Goal: Transaction & Acquisition: Download file/media

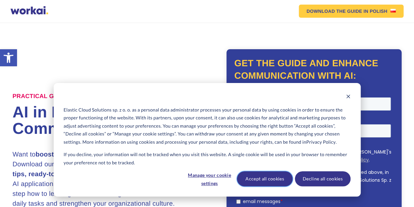
click at [269, 180] on button "Accept all cookies" at bounding box center [265, 178] width 56 height 15
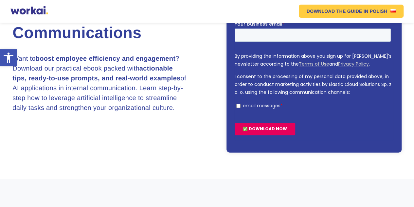
scroll to position [33, 0]
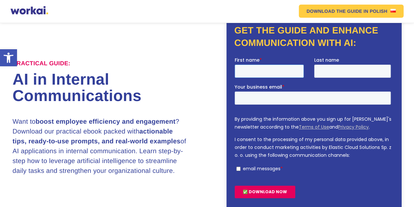
click at [246, 69] on input "First name *" at bounding box center [269, 70] width 69 height 13
type input "Aldo"
click at [331, 73] on input "Last name" at bounding box center [352, 70] width 77 height 13
type input "Finetti"
click at [300, 98] on input "Your business email *" at bounding box center [313, 97] width 156 height 13
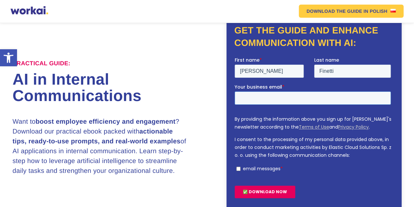
type input "aldo.finetti@tkaix.com"
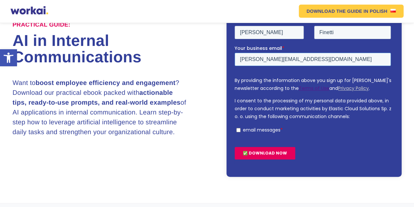
scroll to position [98, 0]
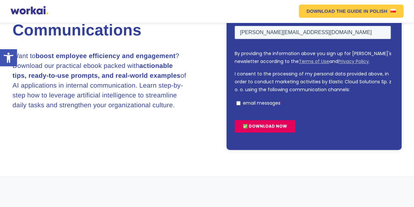
click at [237, 103] on input "email messages *" at bounding box center [238, 103] width 4 height 4
checkbox input "true"
click at [254, 121] on input "✅ DOWNLOAD NOW" at bounding box center [265, 126] width 61 height 12
